Goal: Navigation & Orientation: Find specific page/section

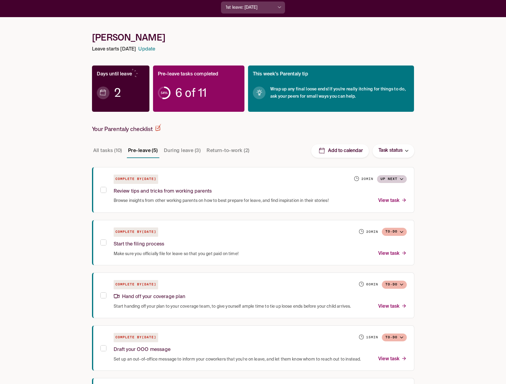
scroll to position [21, 0]
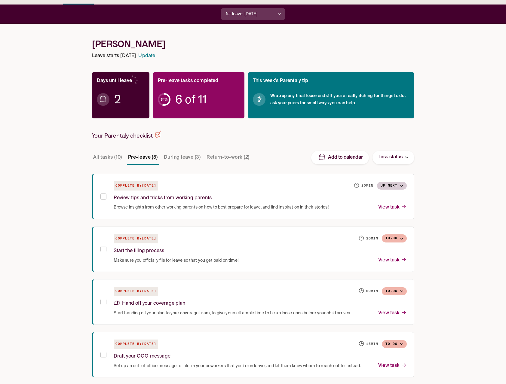
click at [114, 155] on button "All tasks (10)" at bounding box center [107, 157] width 31 height 14
click at [27, 196] on div "Checklist Leave Resources Pay & Policy Benefits & Perks Parenting Resources [PE…" at bounding box center [253, 342] width 506 height 726
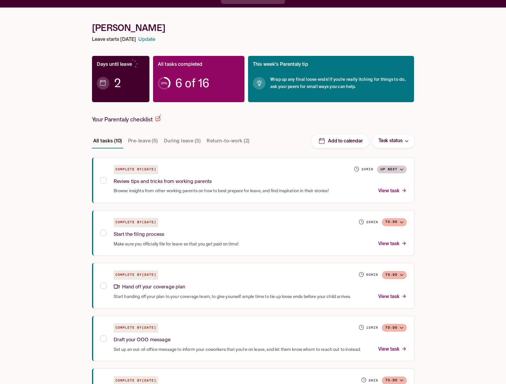
scroll to position [0, 0]
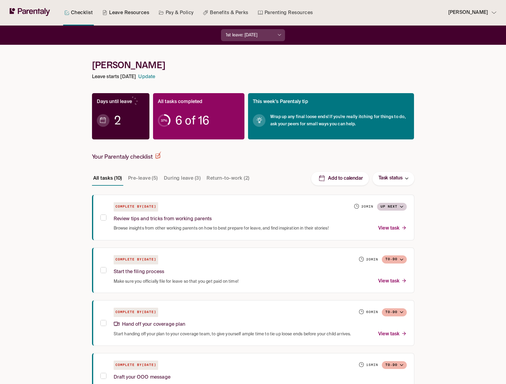
click at [137, 13] on link "Leave Resources" at bounding box center [125, 13] width 49 height 26
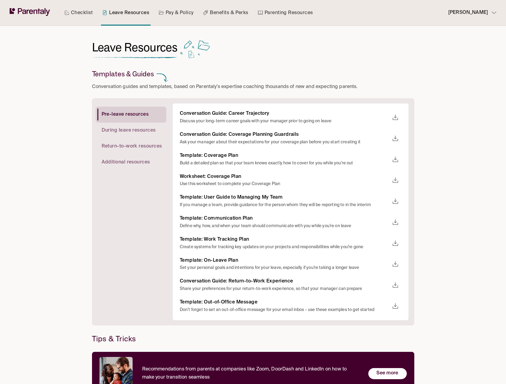
scroll to position [28, 0]
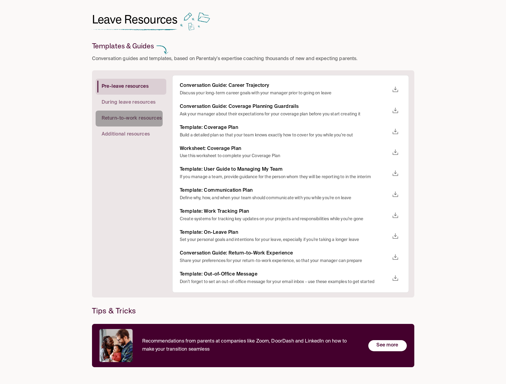
click at [132, 117] on span "Return-to-work resources" at bounding box center [132, 119] width 60 height 6
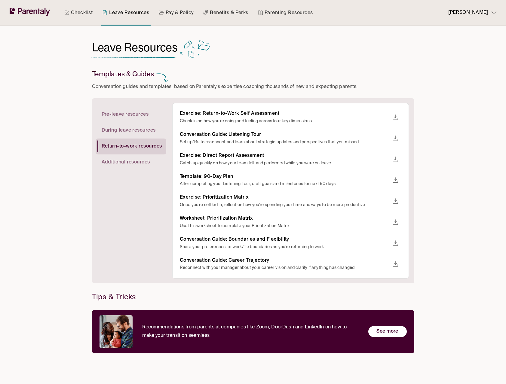
click at [28, 141] on div "Checklist Leave Resources Pay & Policy Benefits & Perks Parenting Resources [PE…" at bounding box center [253, 192] width 506 height 384
